Goal: Find specific page/section: Locate a particular part of the current website

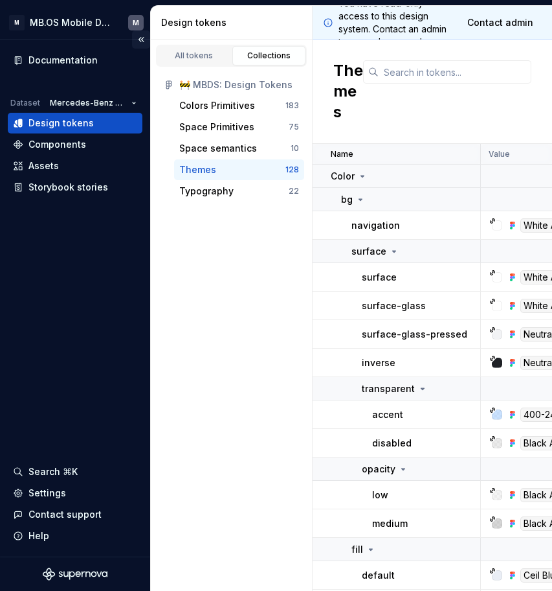
click at [141, 40] on button "Collapse sidebar" at bounding box center [141, 39] width 18 height 18
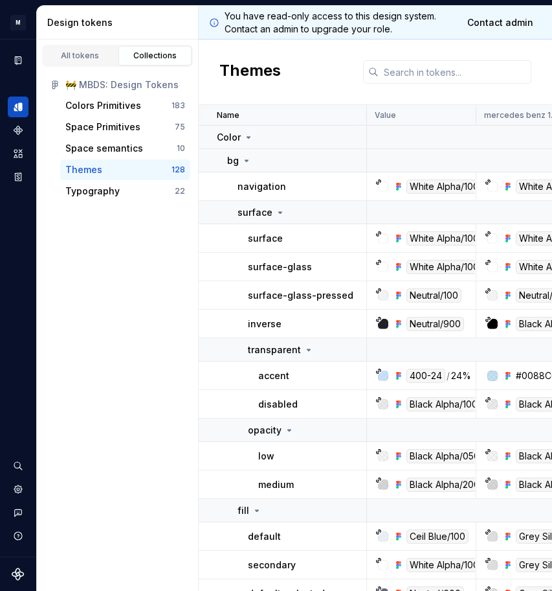
click at [259, 187] on p "navigation" at bounding box center [262, 186] width 49 height 13
click at [278, 209] on icon at bounding box center [280, 212] width 10 height 10
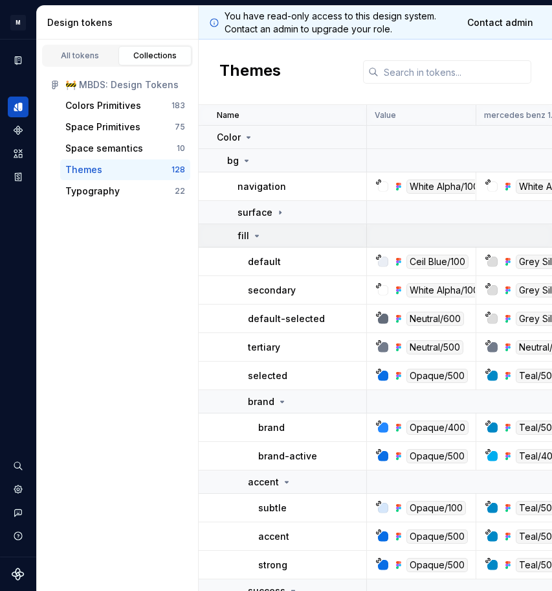
click at [242, 239] on p "fill" at bounding box center [244, 235] width 12 height 13
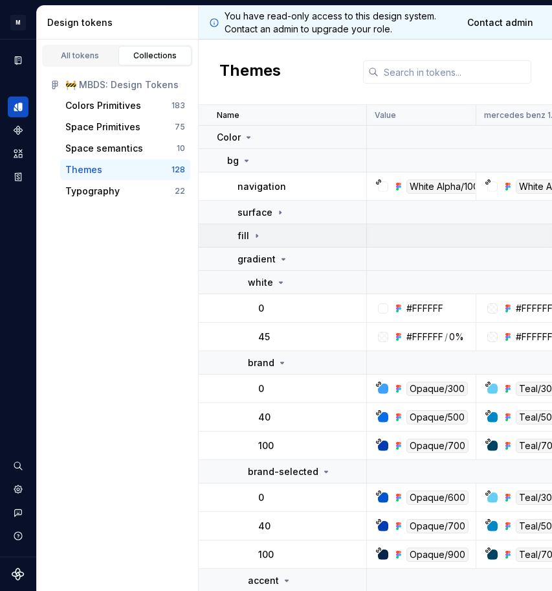
click at [255, 234] on icon at bounding box center [257, 236] width 10 height 10
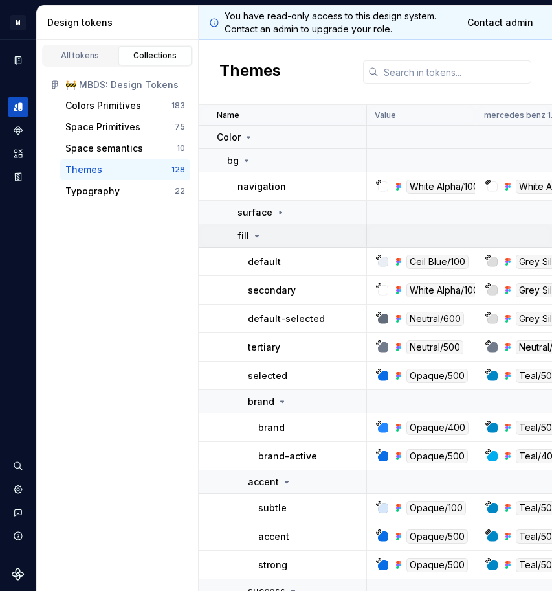
click at [256, 235] on icon at bounding box center [257, 235] width 3 height 1
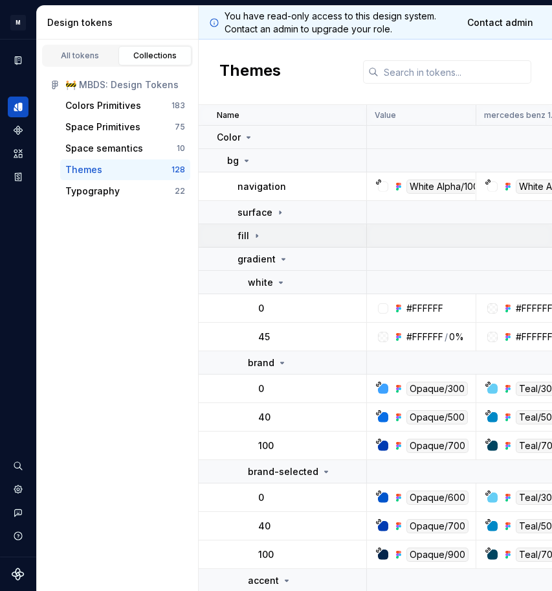
click at [252, 240] on icon at bounding box center [257, 236] width 10 height 10
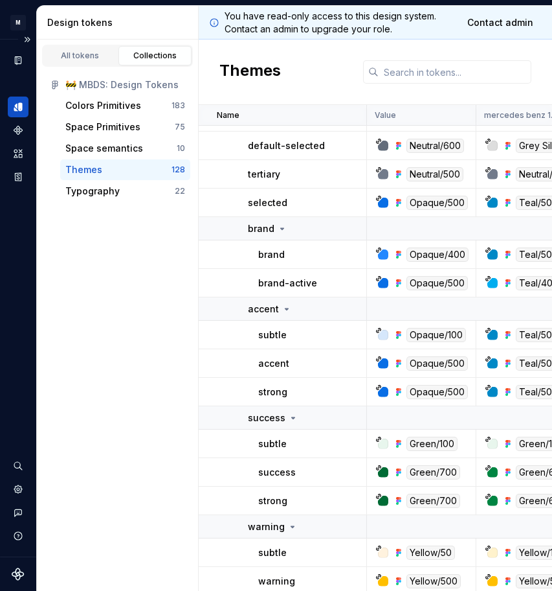
scroll to position [192, 0]
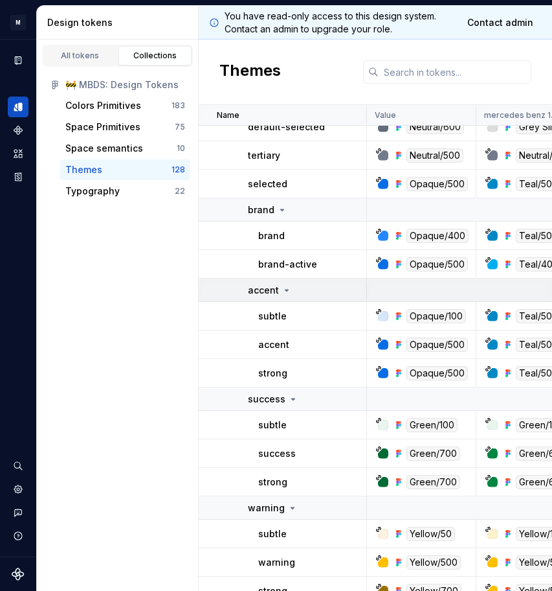
click at [284, 288] on icon at bounding box center [287, 290] width 10 height 10
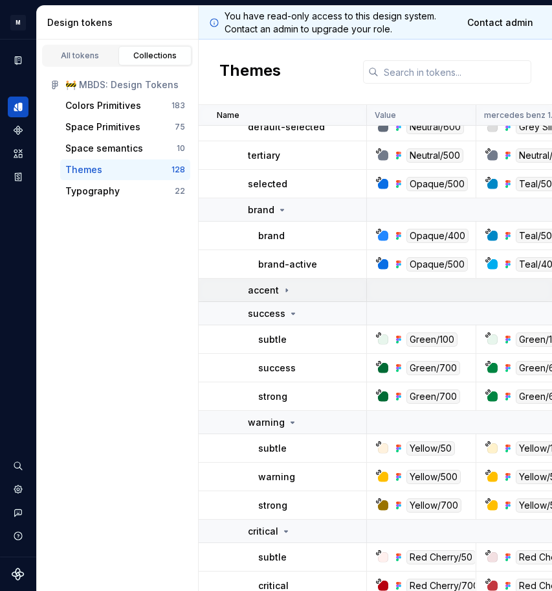
click at [284, 288] on icon at bounding box center [287, 290] width 10 height 10
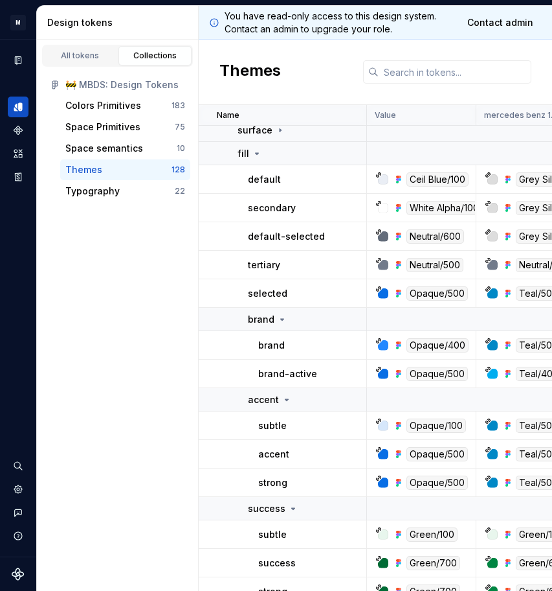
scroll to position [84, 0]
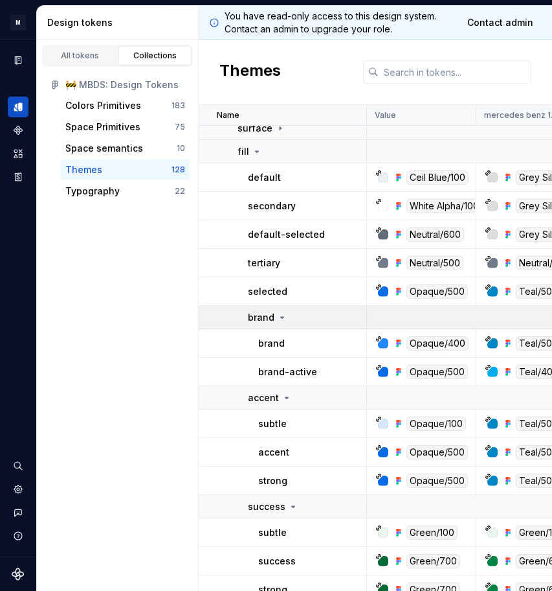
click at [273, 316] on p "brand" at bounding box center [261, 317] width 27 height 13
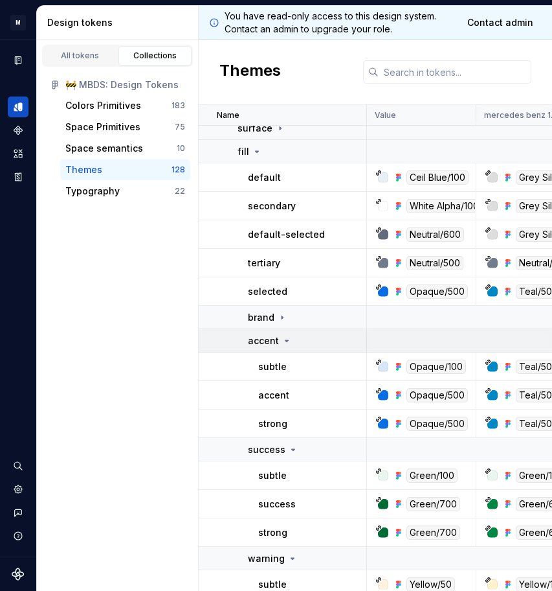
click at [281, 335] on div "accent" at bounding box center [270, 340] width 44 height 13
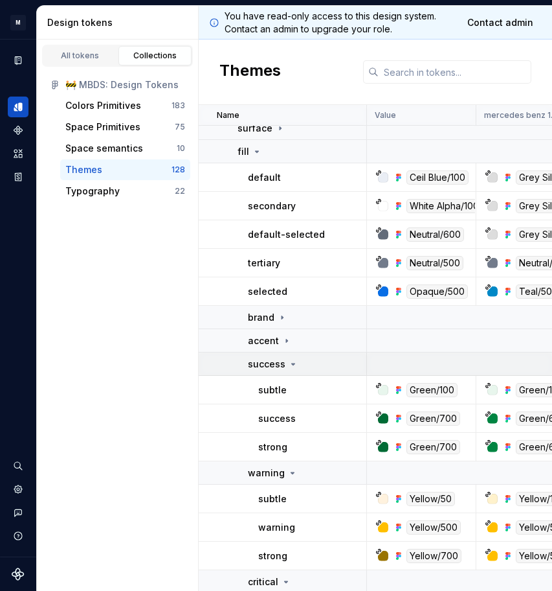
click at [280, 369] on p "success" at bounding box center [267, 364] width 38 height 13
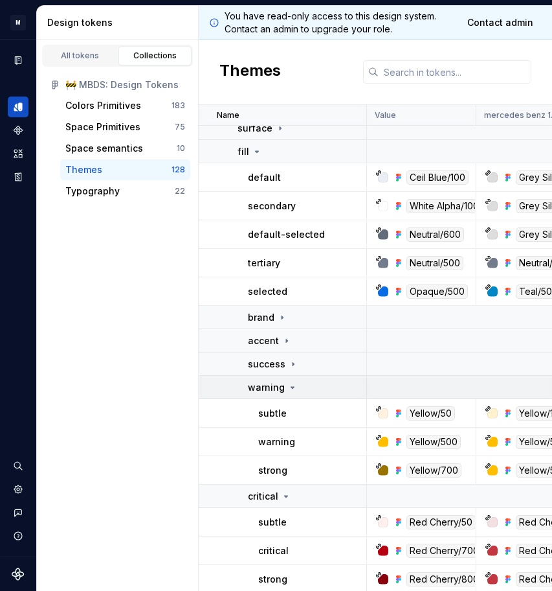
click at [273, 387] on p "warning" at bounding box center [266, 387] width 37 height 13
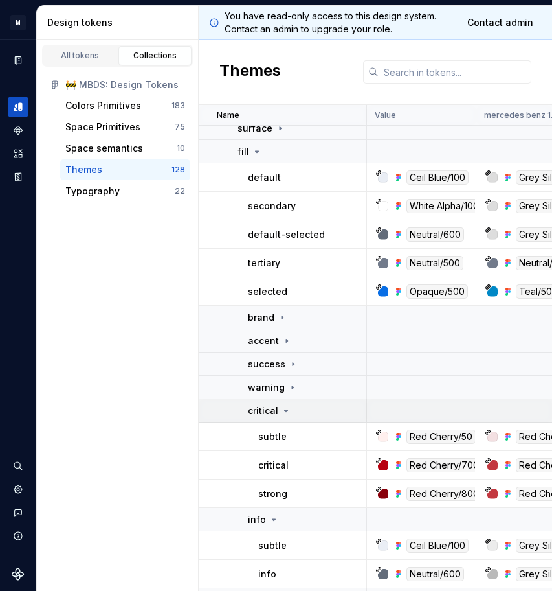
click at [265, 412] on p "critical" at bounding box center [263, 410] width 30 height 13
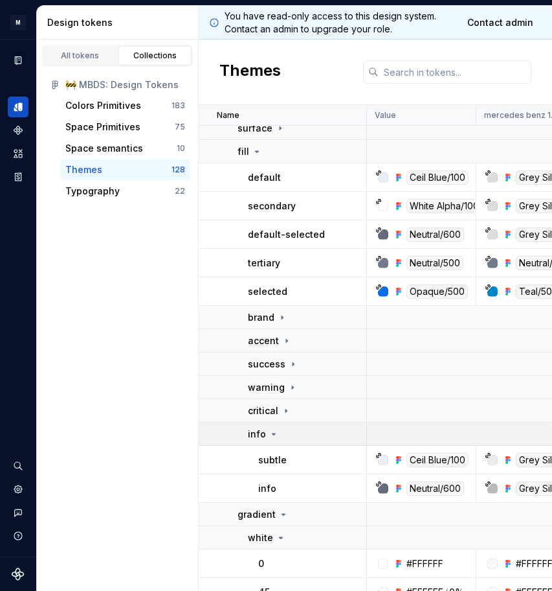
click at [245, 438] on td "info" at bounding box center [283, 433] width 168 height 23
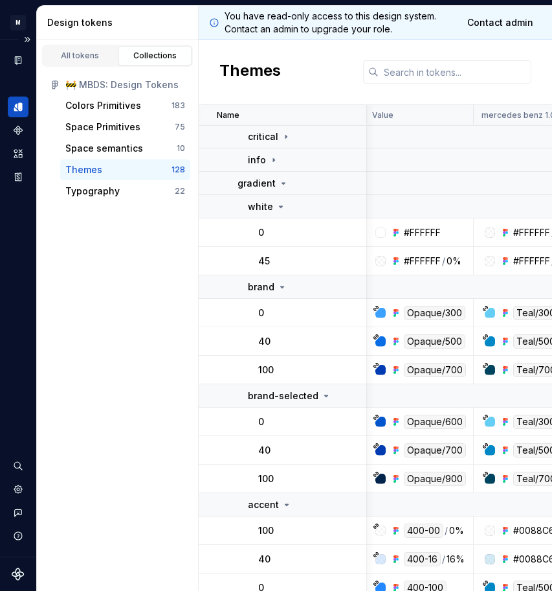
scroll to position [356, 3]
